Goal: Information Seeking & Learning: Check status

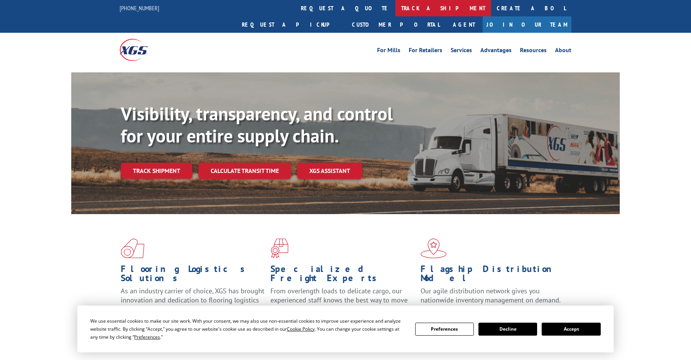
click at [395, 9] on link "track a shipment" at bounding box center [443, 8] width 96 height 16
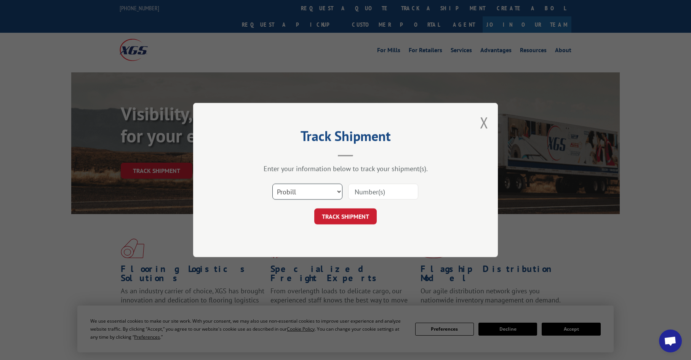
drag, startPoint x: 290, startPoint y: 193, endPoint x: 313, endPoint y: 200, distance: 24.1
click at [290, 193] on select "Select category... Probill BOL PO" at bounding box center [307, 192] width 70 height 16
select select "po"
click at [272, 184] on select "Select category... Probill BOL PO" at bounding box center [307, 192] width 70 height 16
paste input "07515052"
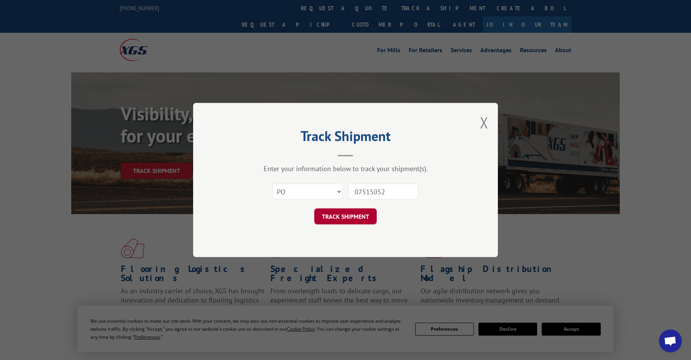
type input "07515052"
click at [351, 212] on button "TRACK SHIPMENT" at bounding box center [345, 216] width 62 height 16
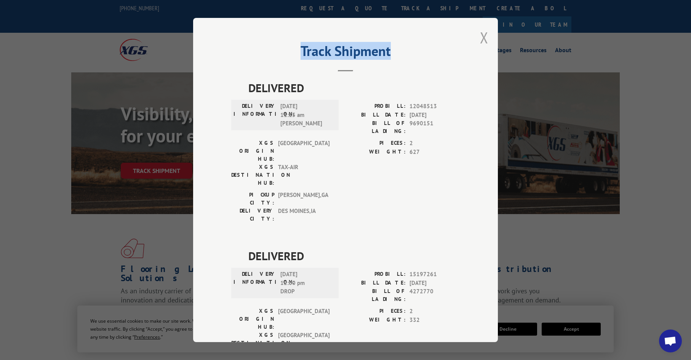
click at [478, 33] on div "Track Shipment DELIVERED DELIVERY INFORMATION: [DATE] 11:15 am [PERSON_NAME]: 1…" at bounding box center [345, 180] width 305 height 324
drag, startPoint x: 478, startPoint y: 34, endPoint x: 481, endPoint y: 37, distance: 4.3
click at [481, 37] on button "Close modal" at bounding box center [484, 37] width 8 height 20
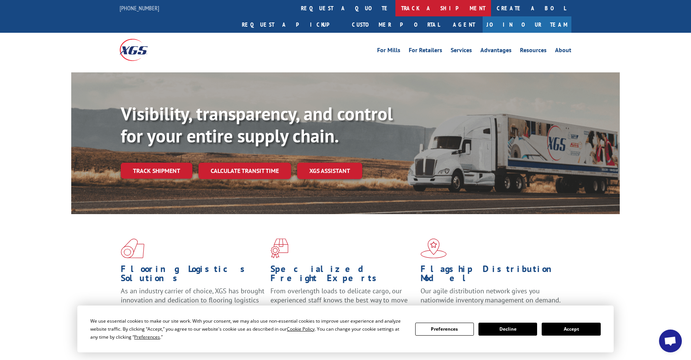
click at [395, 6] on link "track a shipment" at bounding box center [443, 8] width 96 height 16
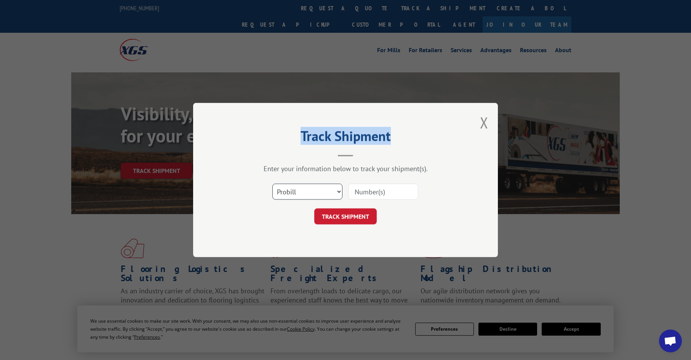
click at [288, 193] on select "Select category... Probill BOL PO" at bounding box center [307, 192] width 70 height 16
select select "po"
click at [272, 184] on select "Select category... Probill BOL PO" at bounding box center [307, 192] width 70 height 16
drag, startPoint x: 360, startPoint y: 196, endPoint x: 364, endPoint y: 174, distance: 22.9
click at [360, 195] on input at bounding box center [383, 192] width 70 height 16
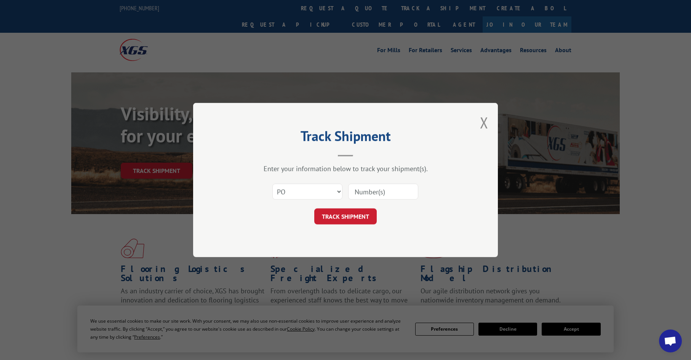
paste input "07515284"
type input "07515284"
click button "TRACK SHIPMENT" at bounding box center [345, 216] width 62 height 16
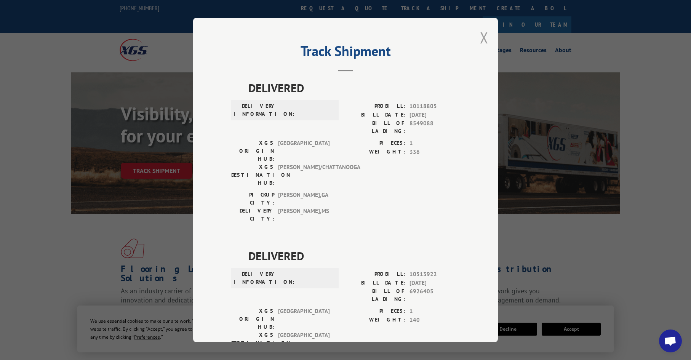
click at [480, 38] on button "Close modal" at bounding box center [484, 37] width 8 height 20
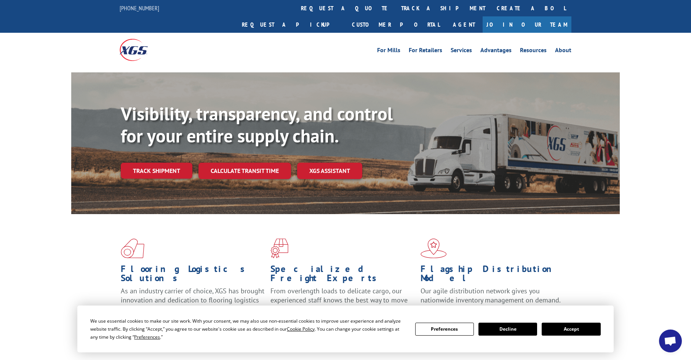
click at [395, 14] on link "track a shipment" at bounding box center [443, 8] width 96 height 16
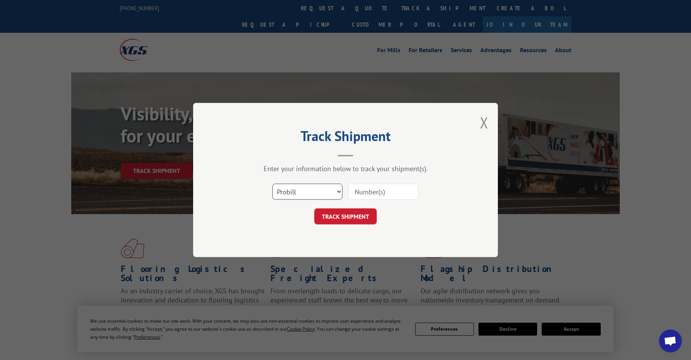
click at [298, 192] on select "Select category... Probill BOL PO" at bounding box center [307, 192] width 70 height 16
select select "po"
click at [272, 184] on select "Select category... Probill BOL PO" at bounding box center [307, 192] width 70 height 16
paste input "07515367"
type input "07515367"
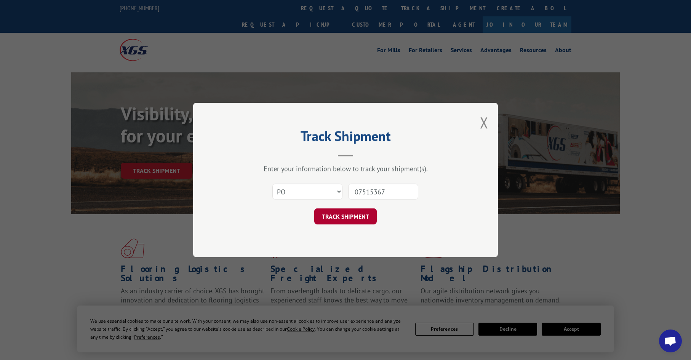
click at [338, 213] on button "TRACK SHIPMENT" at bounding box center [345, 216] width 62 height 16
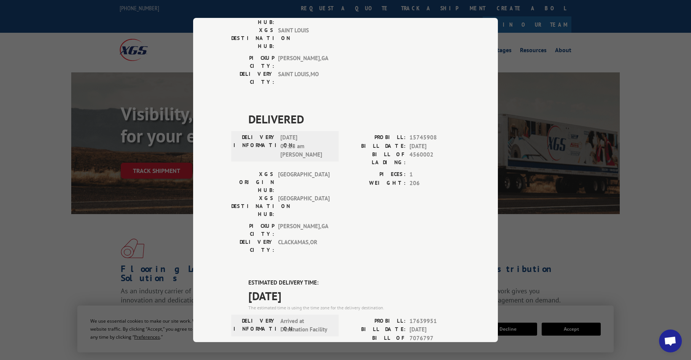
scroll to position [343, 0]
